Goal: Information Seeking & Learning: Compare options

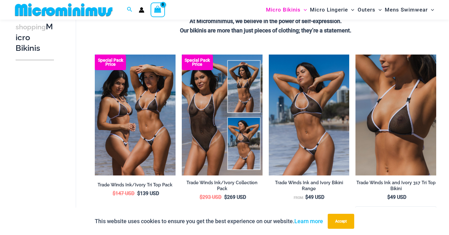
scroll to position [171, 0]
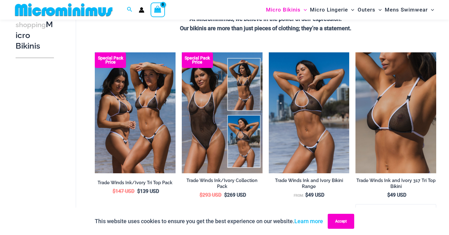
click at [337, 220] on button "Accept" at bounding box center [340, 221] width 26 height 15
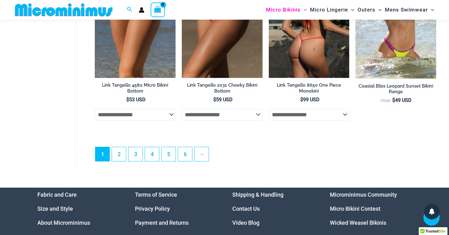
scroll to position [1536, 0]
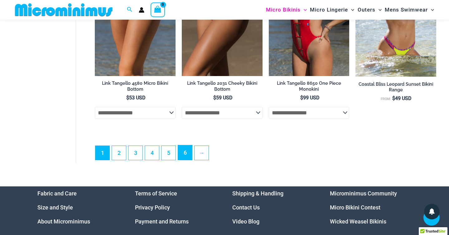
click at [187, 155] on link "6" at bounding box center [185, 152] width 14 height 15
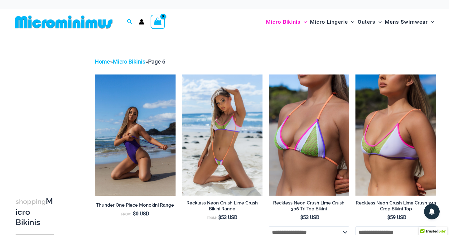
click at [150, 126] on img at bounding box center [135, 134] width 81 height 121
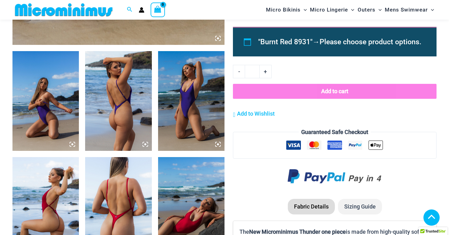
scroll to position [330, 0]
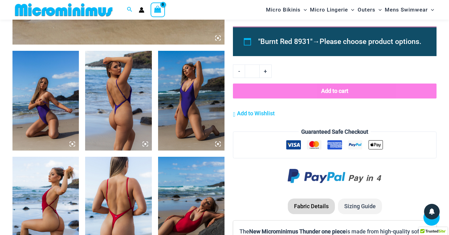
click at [74, 142] on icon at bounding box center [72, 144] width 6 height 6
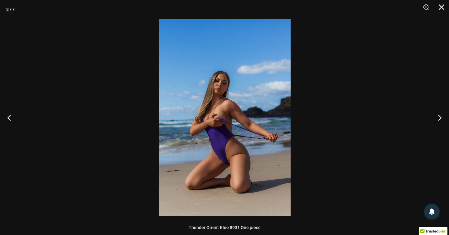
click at [263, 131] on img at bounding box center [225, 118] width 132 height 198
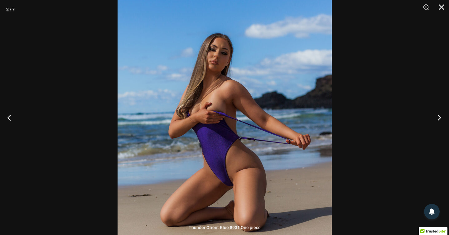
click at [438, 117] on button "Next" at bounding box center [436, 117] width 23 height 31
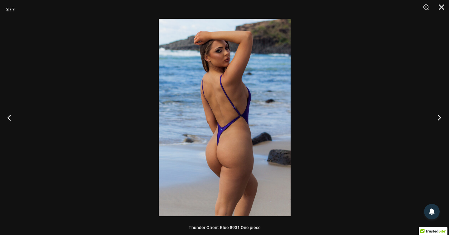
click at [438, 117] on button "Next" at bounding box center [436, 117] width 23 height 31
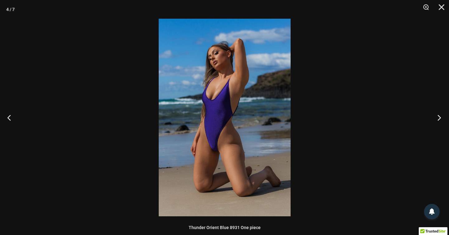
click at [438, 117] on button "Next" at bounding box center [436, 117] width 23 height 31
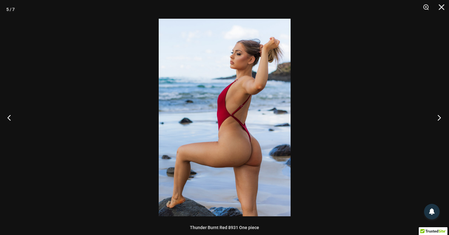
click at [438, 117] on button "Next" at bounding box center [436, 117] width 23 height 31
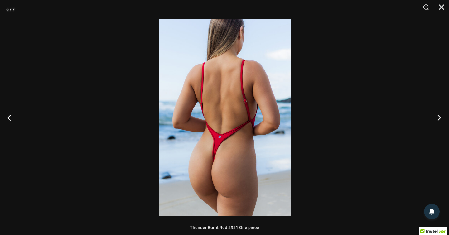
click at [438, 117] on button "Next" at bounding box center [436, 117] width 23 height 31
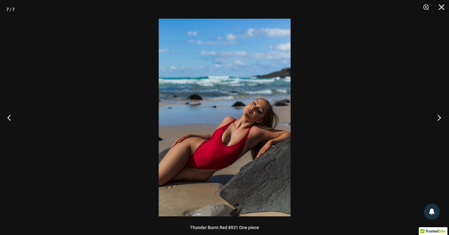
click at [438, 117] on button "Next" at bounding box center [436, 117] width 23 height 31
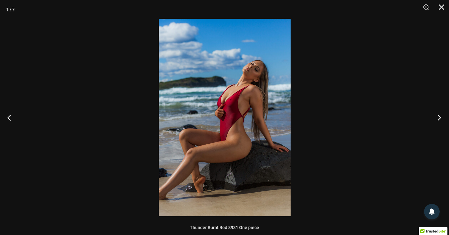
click at [438, 117] on button "Next" at bounding box center [436, 117] width 23 height 31
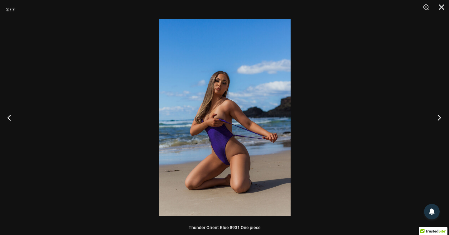
click at [438, 117] on button "Next" at bounding box center [436, 117] width 23 height 31
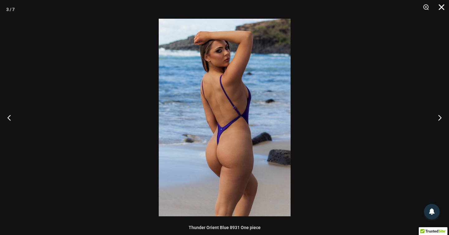
click at [441, 3] on button "Close" at bounding box center [439, 9] width 16 height 19
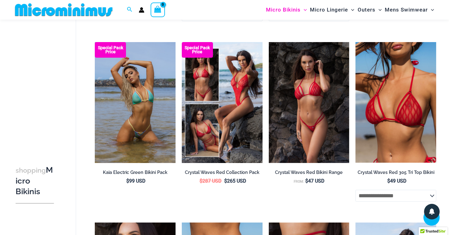
scroll to position [765, 0]
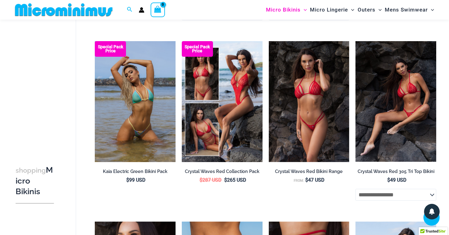
click at [385, 117] on img at bounding box center [395, 101] width 81 height 121
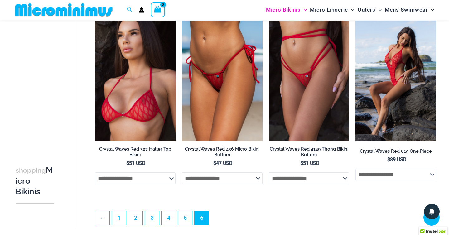
scroll to position [969, 0]
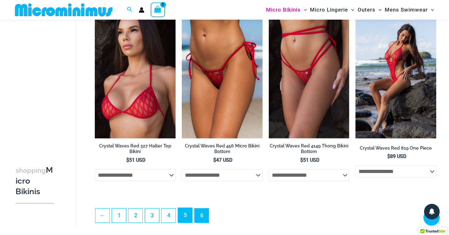
click at [185, 217] on link "5" at bounding box center [185, 215] width 14 height 15
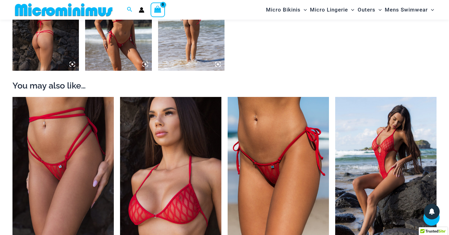
scroll to position [518, 0]
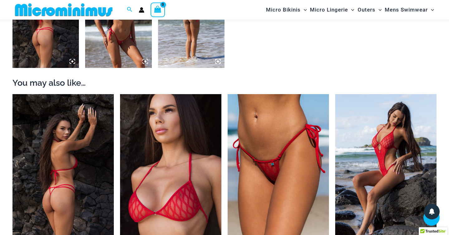
click at [100, 182] on img at bounding box center [62, 170] width 101 height 152
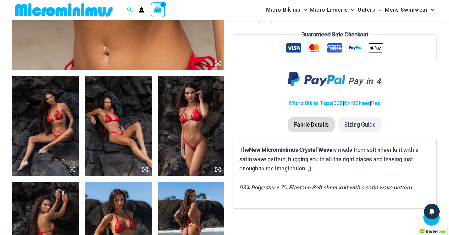
scroll to position [167, 0]
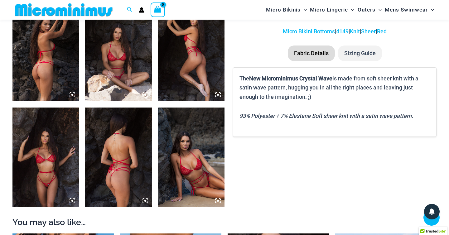
scroll to position [379, 0]
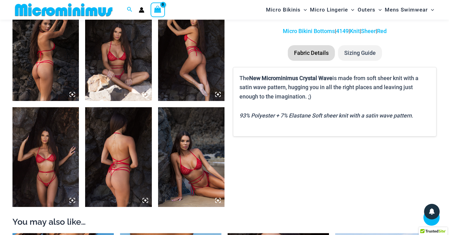
click at [72, 199] on icon at bounding box center [72, 201] width 6 height 6
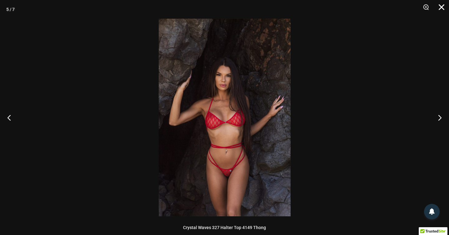
click at [441, 6] on button "Close" at bounding box center [439, 9] width 16 height 19
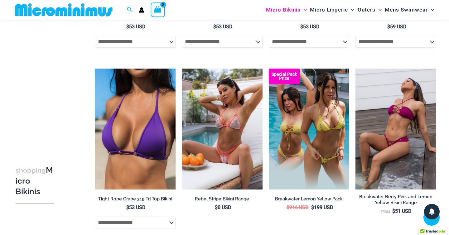
scroll to position [369, 0]
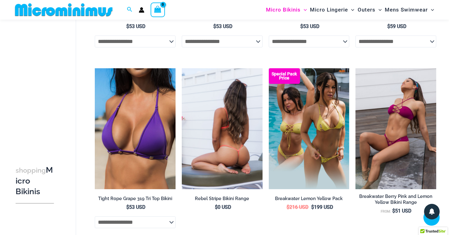
click at [212, 143] on img at bounding box center [222, 128] width 81 height 121
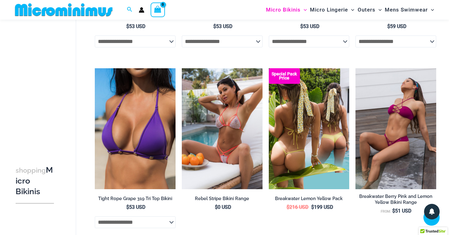
click at [310, 133] on img at bounding box center [309, 128] width 81 height 121
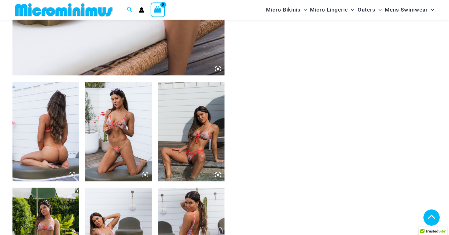
scroll to position [320, 0]
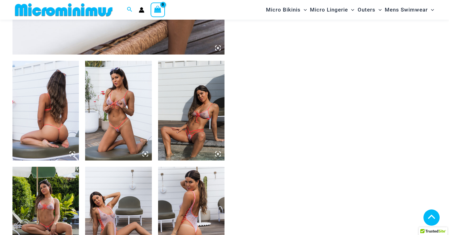
click at [145, 155] on icon at bounding box center [145, 154] width 6 height 6
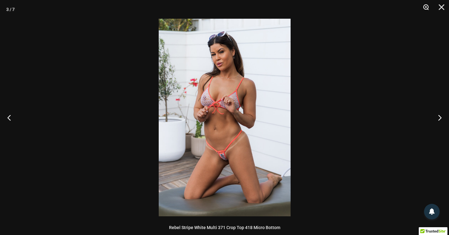
click at [424, 7] on button "Zoom" at bounding box center [424, 9] width 16 height 19
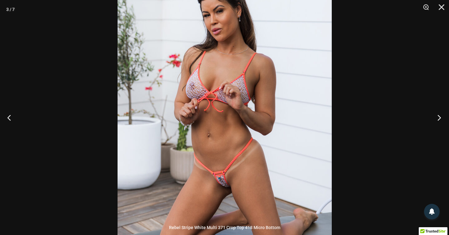
click at [441, 116] on button "Next" at bounding box center [436, 117] width 23 height 31
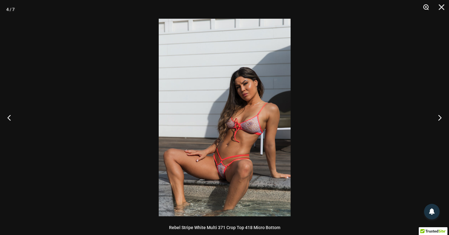
click at [427, 7] on button "Zoom" at bounding box center [424, 9] width 16 height 19
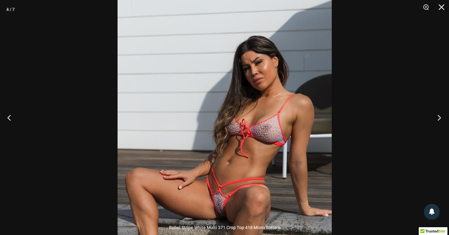
click at [440, 117] on button "Next" at bounding box center [436, 117] width 23 height 31
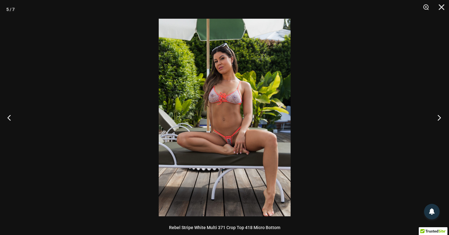
click at [440, 117] on button "Next" at bounding box center [436, 117] width 23 height 31
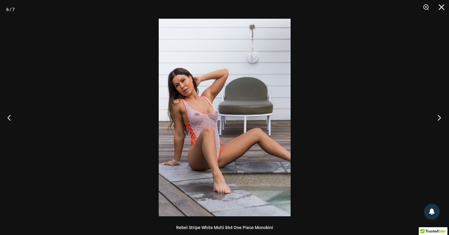
click at [440, 117] on button "Next" at bounding box center [436, 117] width 23 height 31
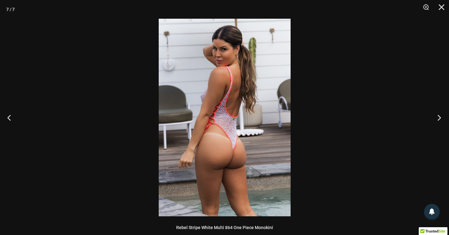
click at [440, 117] on button "Next" at bounding box center [436, 117] width 23 height 31
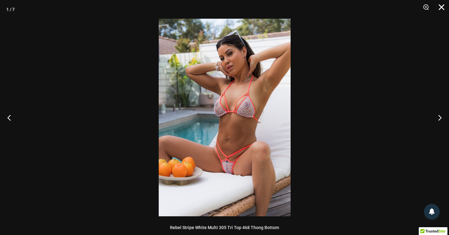
click at [441, 4] on button "Close" at bounding box center [439, 9] width 16 height 19
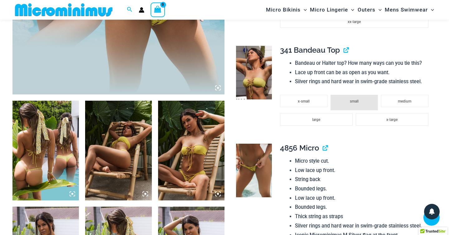
scroll to position [281, 0]
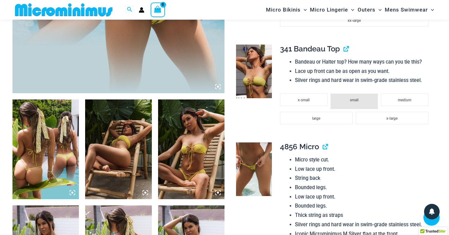
click at [71, 195] on icon at bounding box center [70, 193] width 1 height 1
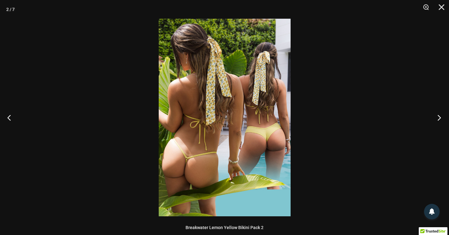
click at [438, 116] on button "Next" at bounding box center [436, 117] width 23 height 31
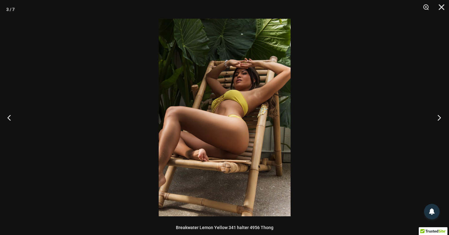
click at [438, 116] on button "Next" at bounding box center [436, 117] width 23 height 31
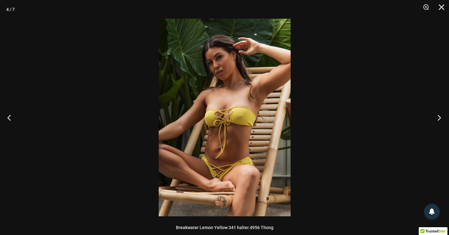
click at [438, 116] on button "Next" at bounding box center [436, 117] width 23 height 31
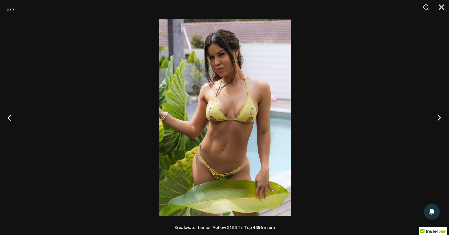
click at [438, 116] on button "Next" at bounding box center [436, 117] width 23 height 31
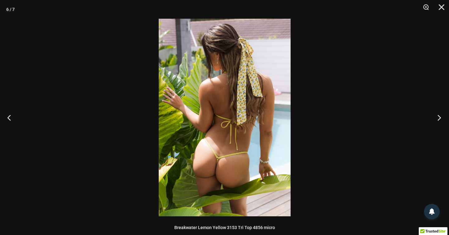
click at [438, 116] on button "Next" at bounding box center [436, 117] width 23 height 31
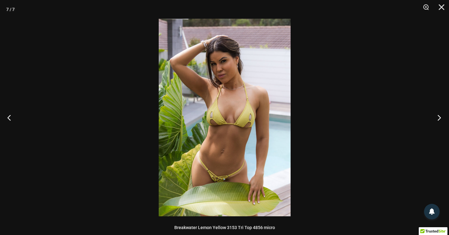
click at [438, 116] on button "Next" at bounding box center [436, 117] width 23 height 31
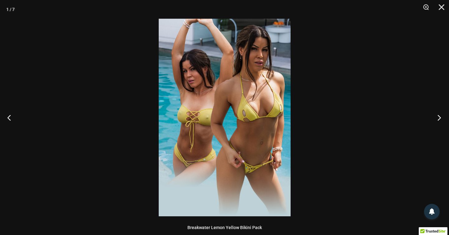
click at [438, 116] on button "Next" at bounding box center [436, 117] width 23 height 31
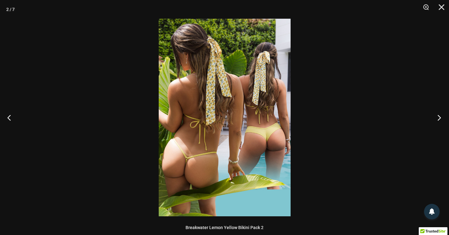
click at [438, 116] on button "Next" at bounding box center [436, 117] width 23 height 31
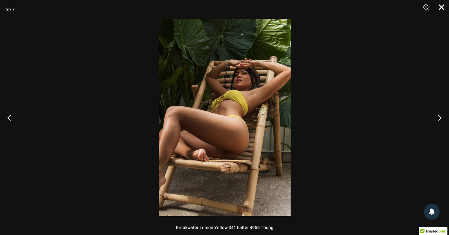
click at [440, 7] on button "Close" at bounding box center [439, 9] width 16 height 19
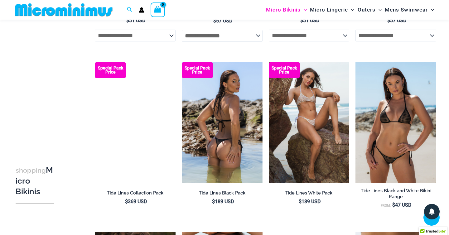
scroll to position [927, 0]
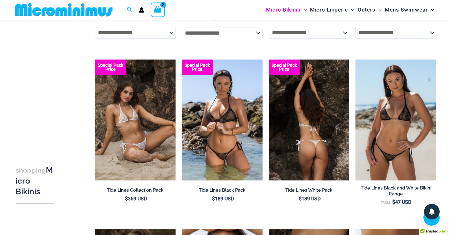
click at [306, 106] on img at bounding box center [309, 119] width 81 height 121
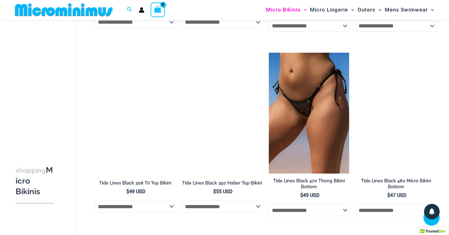
scroll to position [1297, 0]
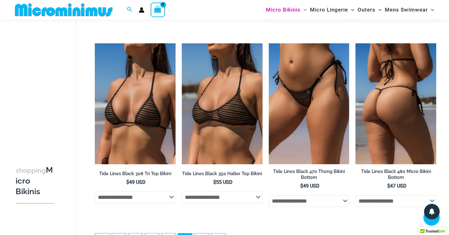
click at [394, 97] on img at bounding box center [395, 103] width 81 height 121
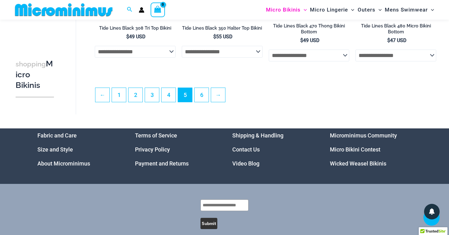
scroll to position [1449, 0]
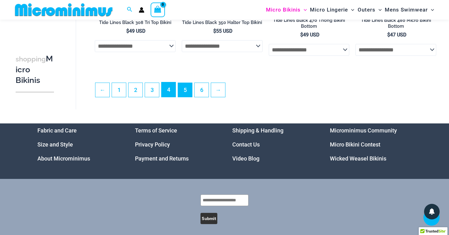
click at [170, 93] on link "4" at bounding box center [168, 89] width 14 height 15
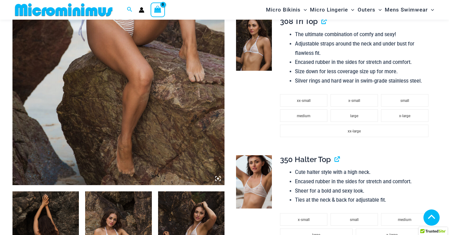
scroll to position [194, 0]
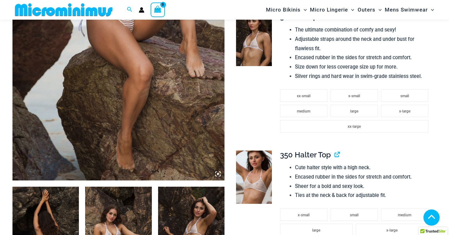
click at [218, 174] on icon at bounding box center [218, 174] width 2 height 2
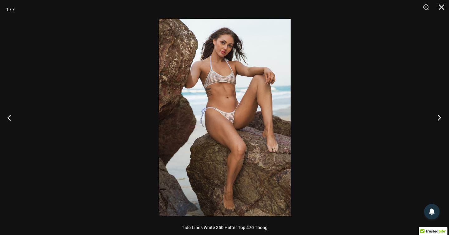
click at [439, 117] on button "Next" at bounding box center [436, 117] width 23 height 31
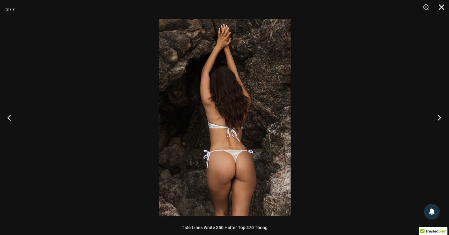
click at [439, 117] on button "Next" at bounding box center [436, 117] width 23 height 31
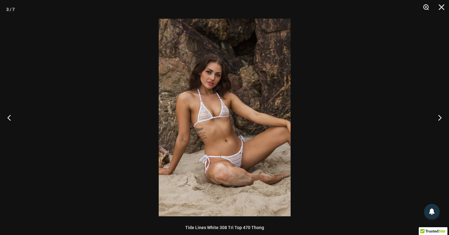
click at [424, 6] on button "Zoom" at bounding box center [424, 9] width 16 height 19
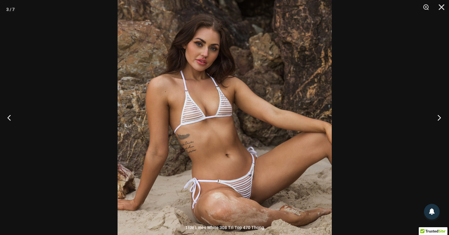
click at [435, 115] on button "Next" at bounding box center [436, 117] width 23 height 31
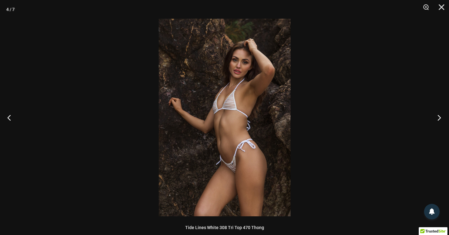
click at [435, 115] on button "Next" at bounding box center [436, 117] width 23 height 31
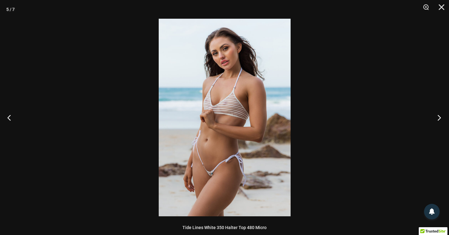
click at [435, 115] on button "Next" at bounding box center [436, 117] width 23 height 31
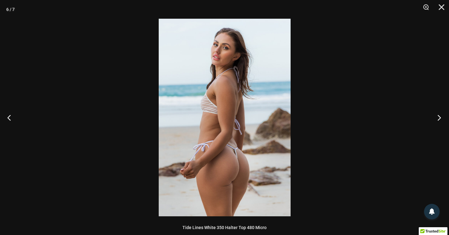
click at [435, 115] on button "Next" at bounding box center [436, 117] width 23 height 31
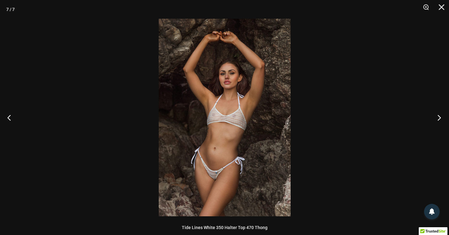
click at [435, 115] on button "Next" at bounding box center [436, 117] width 23 height 31
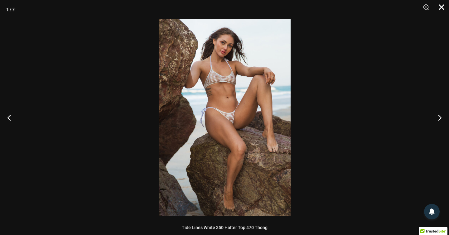
click at [442, 7] on button "Close" at bounding box center [439, 9] width 16 height 19
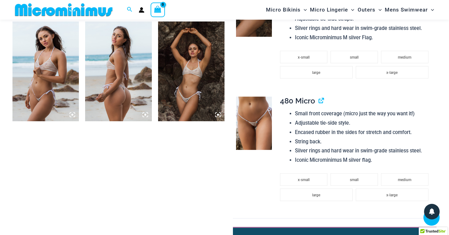
scroll to position [472, 0]
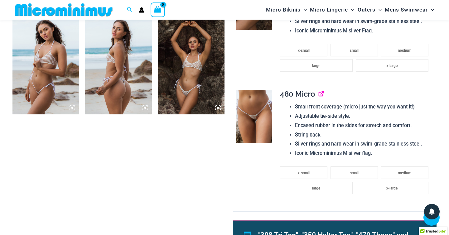
click at [318, 93] on link "View product" at bounding box center [318, 93] width 0 height 9
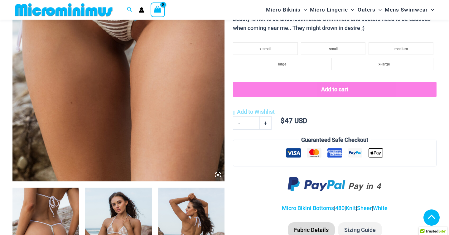
scroll to position [194, 0]
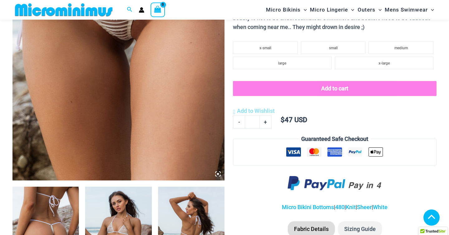
click at [218, 173] on icon at bounding box center [218, 174] width 6 height 6
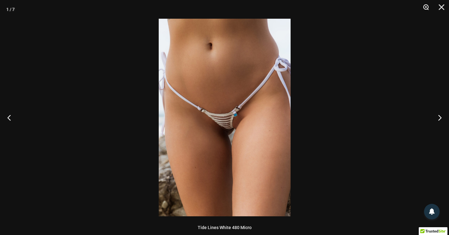
click at [425, 6] on button "Zoom" at bounding box center [424, 9] width 16 height 19
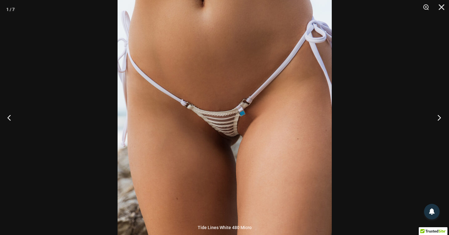
click at [436, 117] on button "Next" at bounding box center [436, 117] width 23 height 31
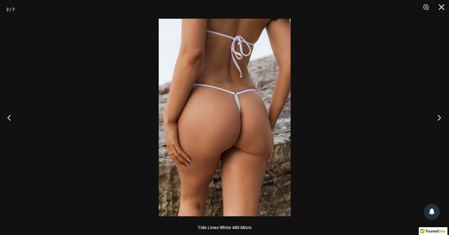
click at [436, 117] on button "Next" at bounding box center [436, 117] width 23 height 31
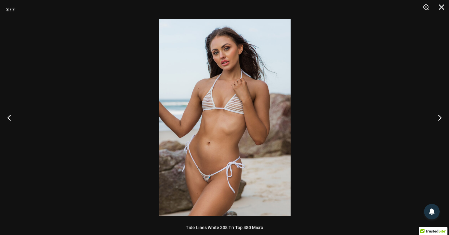
click at [424, 6] on button "Zoom" at bounding box center [424, 9] width 16 height 19
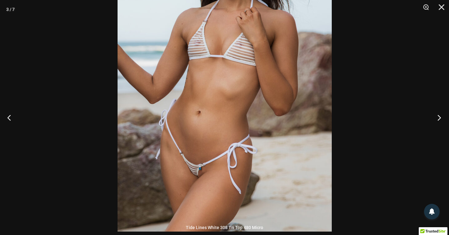
click at [438, 116] on button "Next" at bounding box center [436, 117] width 23 height 31
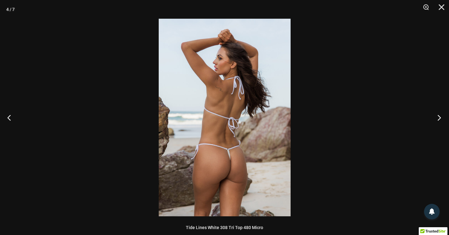
click at [438, 116] on button "Next" at bounding box center [436, 117] width 23 height 31
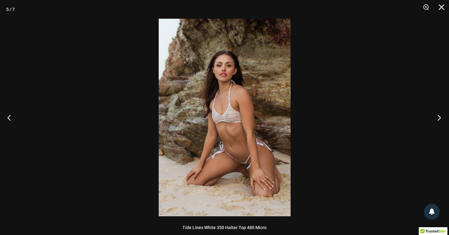
click at [438, 116] on button "Next" at bounding box center [436, 117] width 23 height 31
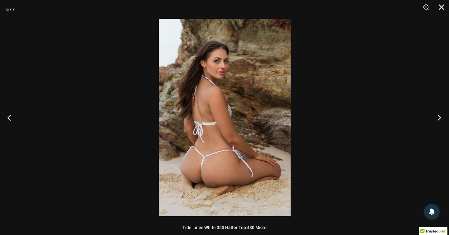
click at [438, 116] on button "Next" at bounding box center [436, 117] width 23 height 31
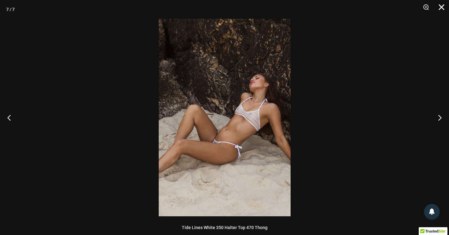
click at [440, 9] on button "Close" at bounding box center [439, 9] width 16 height 19
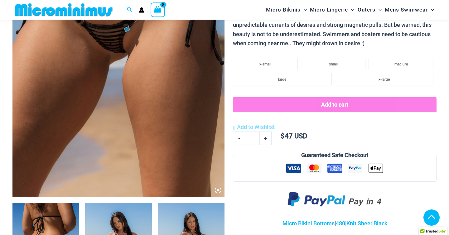
scroll to position [180, 0]
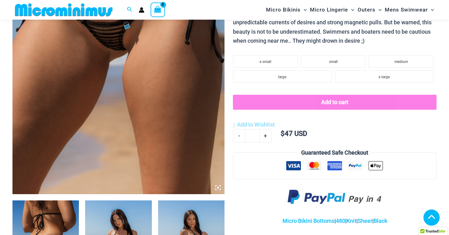
click at [217, 187] on icon at bounding box center [218, 188] width 2 height 2
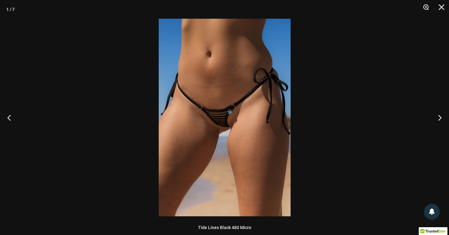
click at [425, 5] on button "Zoom" at bounding box center [424, 9] width 16 height 19
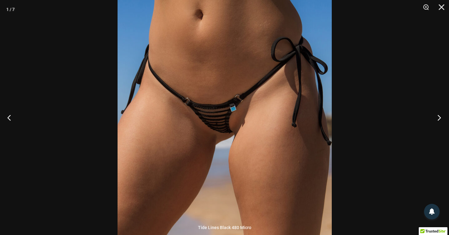
click at [438, 117] on button "Next" at bounding box center [436, 117] width 23 height 31
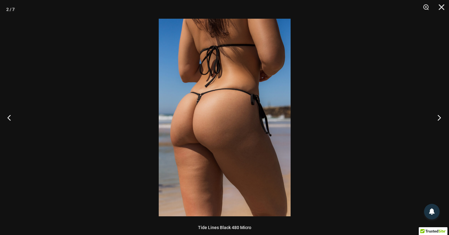
click at [438, 117] on button "Next" at bounding box center [436, 117] width 23 height 31
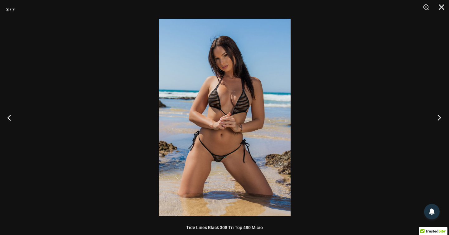
click at [438, 117] on button "Next" at bounding box center [436, 117] width 23 height 31
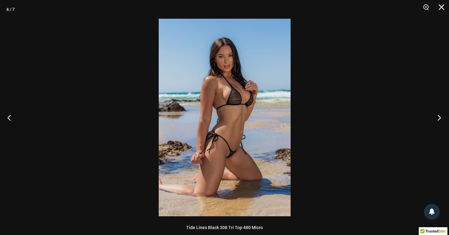
click at [438, 117] on button "Next" at bounding box center [436, 117] width 23 height 31
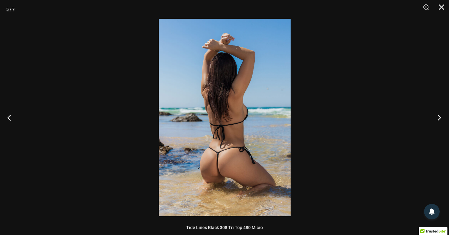
click at [438, 117] on button "Next" at bounding box center [436, 117] width 23 height 31
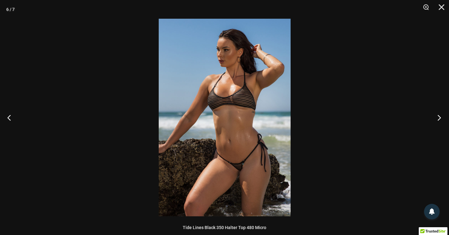
click at [438, 117] on button "Next" at bounding box center [436, 117] width 23 height 31
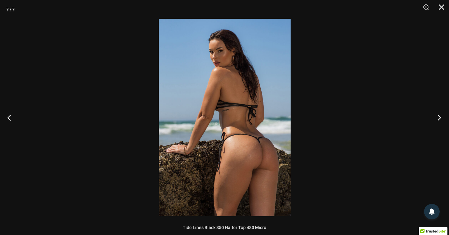
click at [438, 117] on button "Next" at bounding box center [436, 117] width 23 height 31
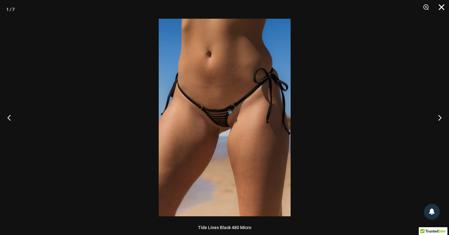
click at [440, 5] on button "Close" at bounding box center [439, 9] width 16 height 19
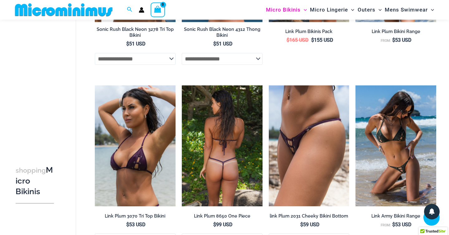
scroll to position [171, 0]
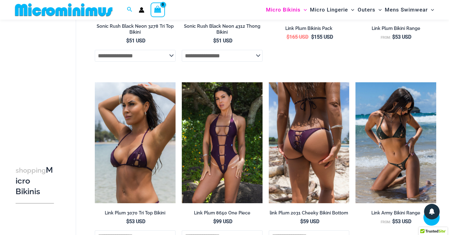
click at [309, 136] on img at bounding box center [309, 142] width 81 height 121
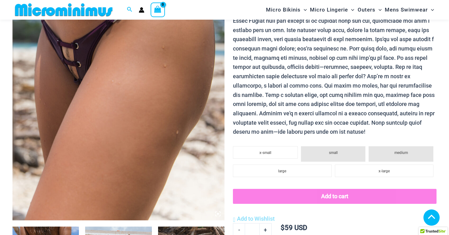
scroll to position [160, 0]
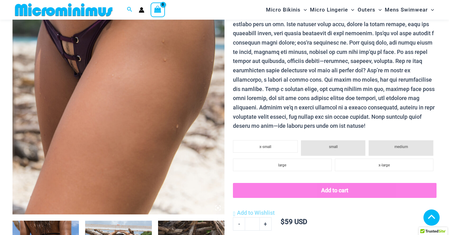
click at [217, 207] on icon at bounding box center [218, 208] width 2 height 2
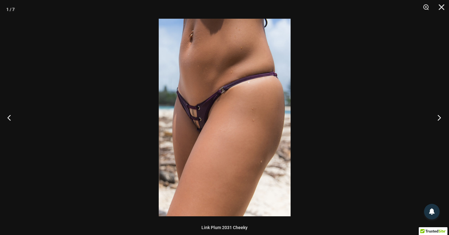
click at [439, 116] on button "Next" at bounding box center [436, 117] width 23 height 31
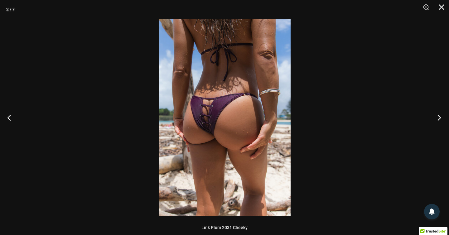
click at [439, 116] on button "Next" at bounding box center [436, 117] width 23 height 31
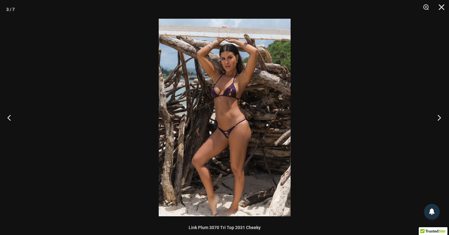
click at [439, 116] on button "Next" at bounding box center [436, 117] width 23 height 31
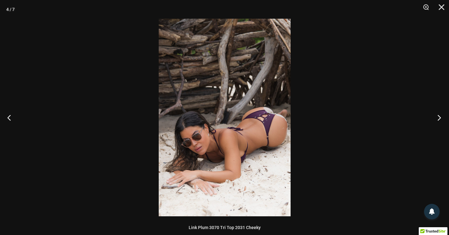
click at [439, 116] on button "Next" at bounding box center [436, 117] width 23 height 31
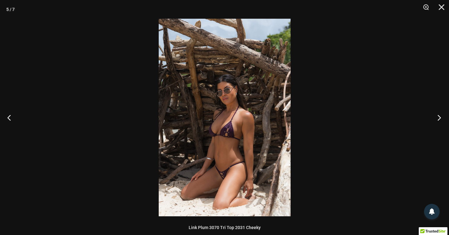
click at [439, 116] on button "Next" at bounding box center [436, 117] width 23 height 31
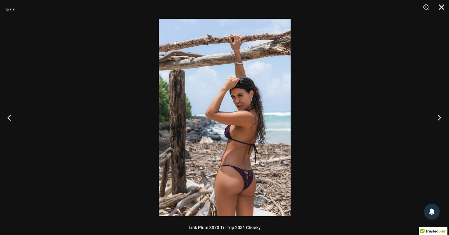
click at [439, 116] on button "Next" at bounding box center [436, 117] width 23 height 31
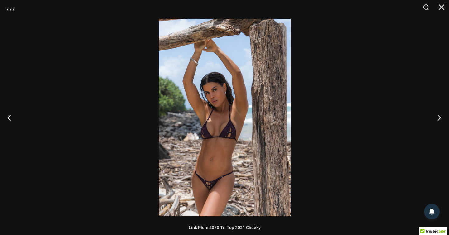
click at [439, 116] on button "Next" at bounding box center [436, 117] width 23 height 31
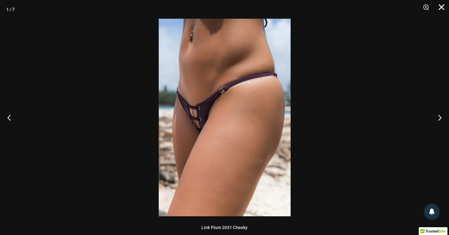
click at [440, 8] on button "Close" at bounding box center [439, 9] width 16 height 19
